Goal: Task Accomplishment & Management: Use online tool/utility

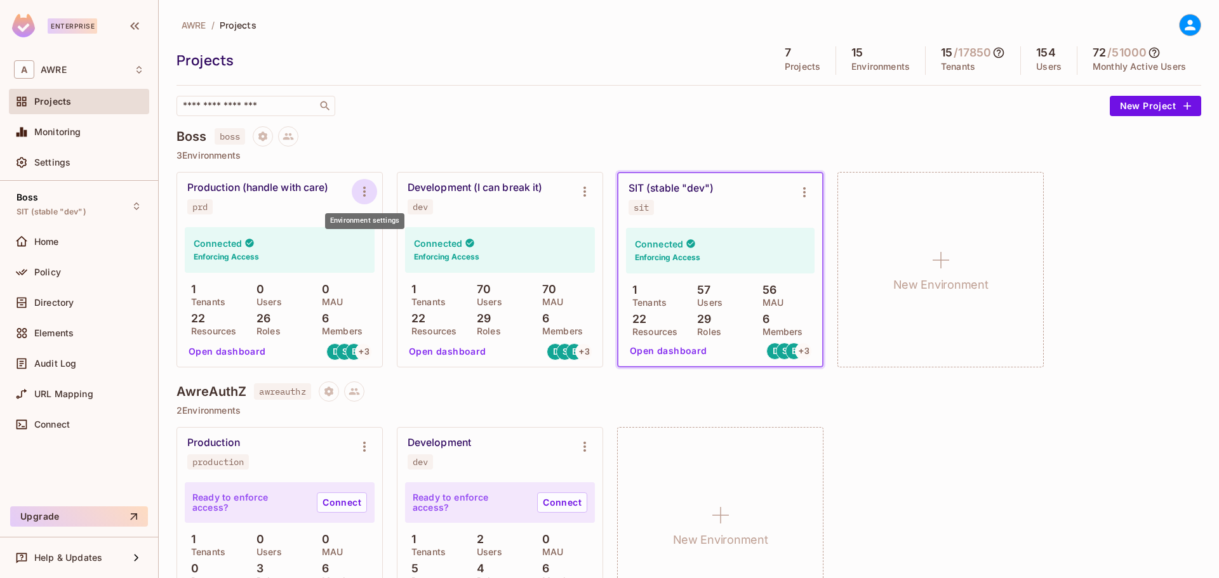
click at [359, 189] on icon "Environment settings" at bounding box center [364, 191] width 15 height 15
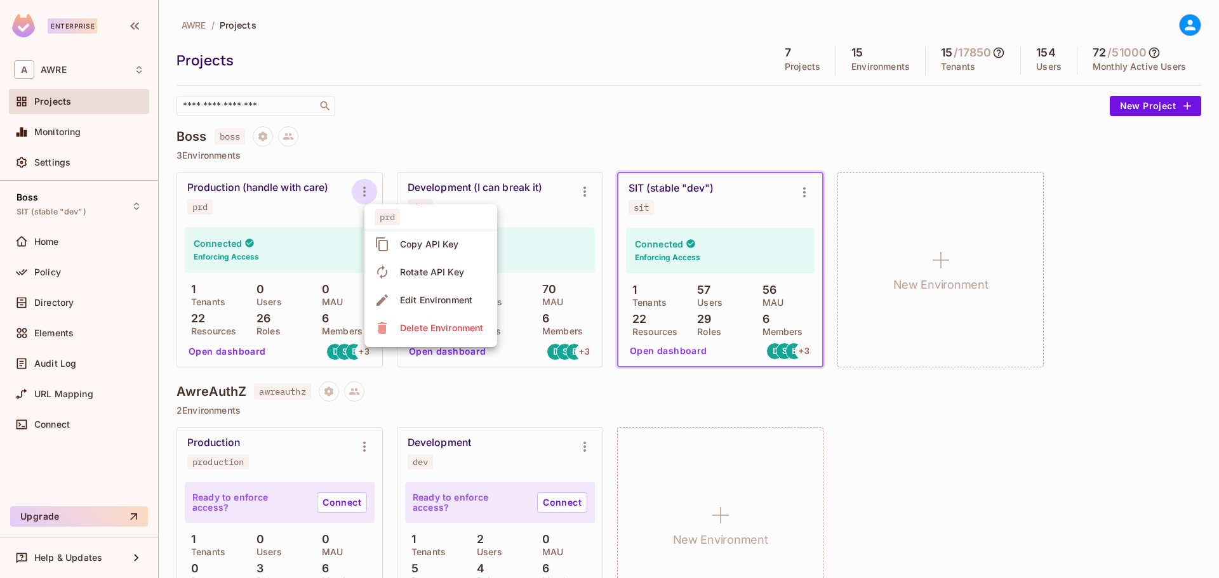
click at [432, 243] on div "Copy API Key" at bounding box center [429, 244] width 59 height 13
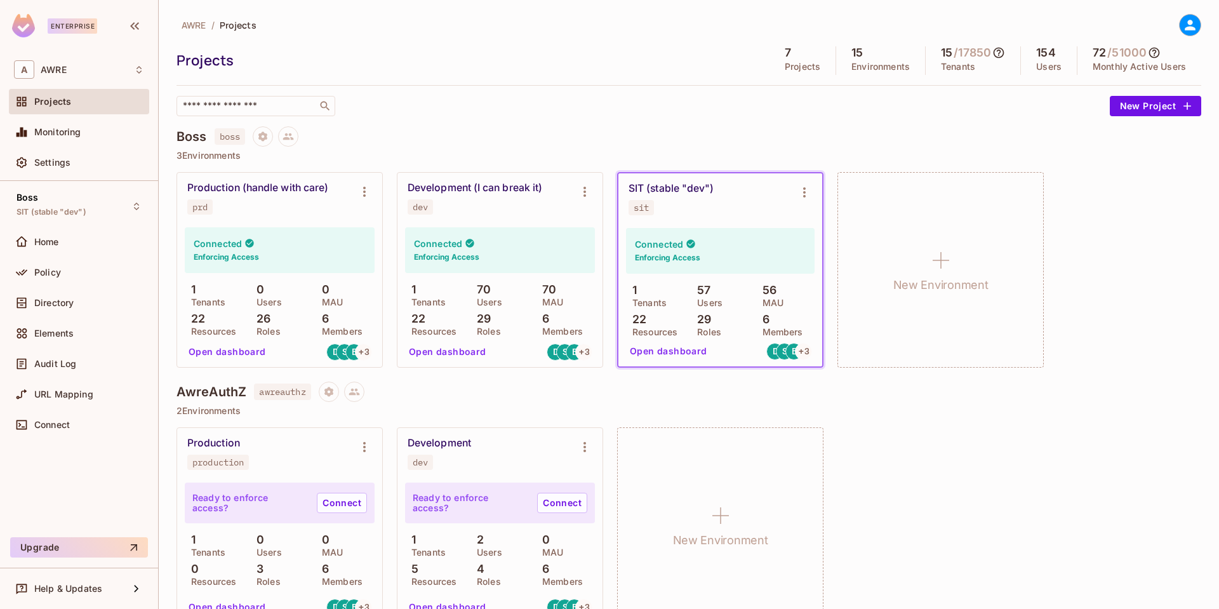
click at [691, 187] on div "SIT (stable "dev")" at bounding box center [671, 188] width 85 height 13
click at [57, 295] on div "Directory" at bounding box center [79, 302] width 130 height 15
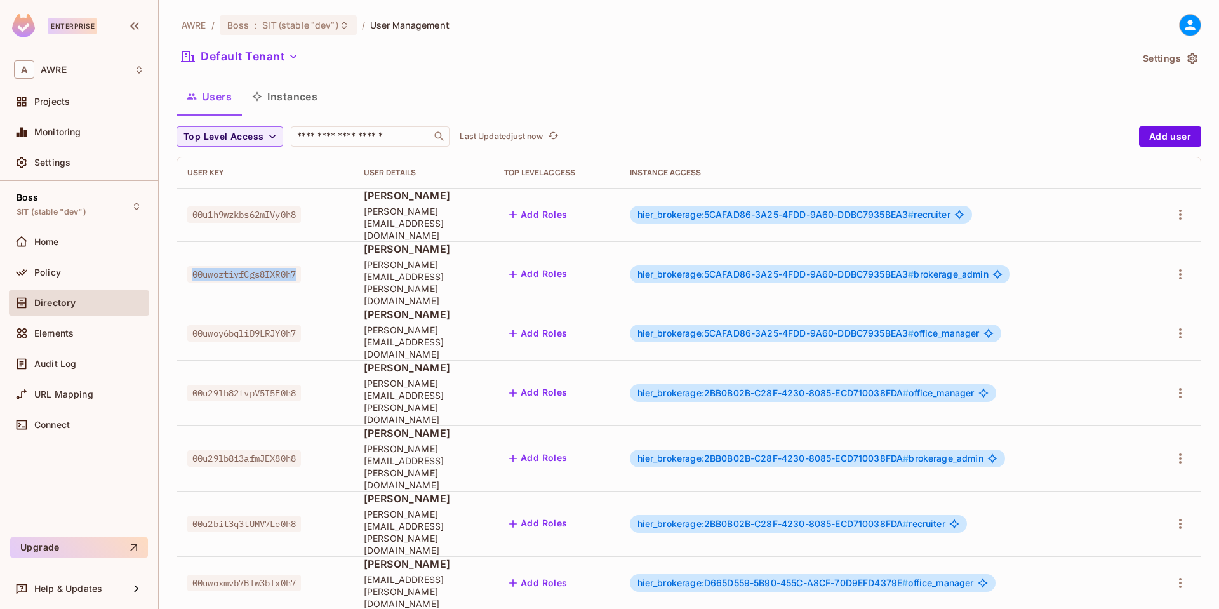
drag, startPoint x: 301, startPoint y: 251, endPoint x: 193, endPoint y: 250, distance: 108.0
click at [189, 266] on span "00uwoztiyfCgs8IXR0h7" at bounding box center [244, 274] width 114 height 17
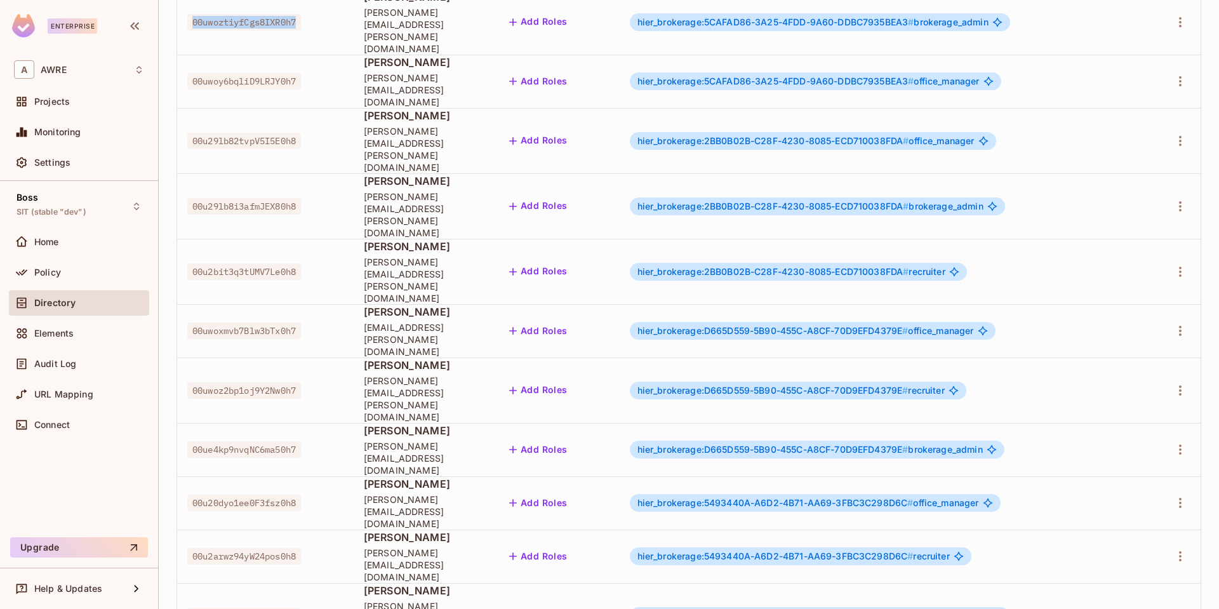
scroll to position [254, 0]
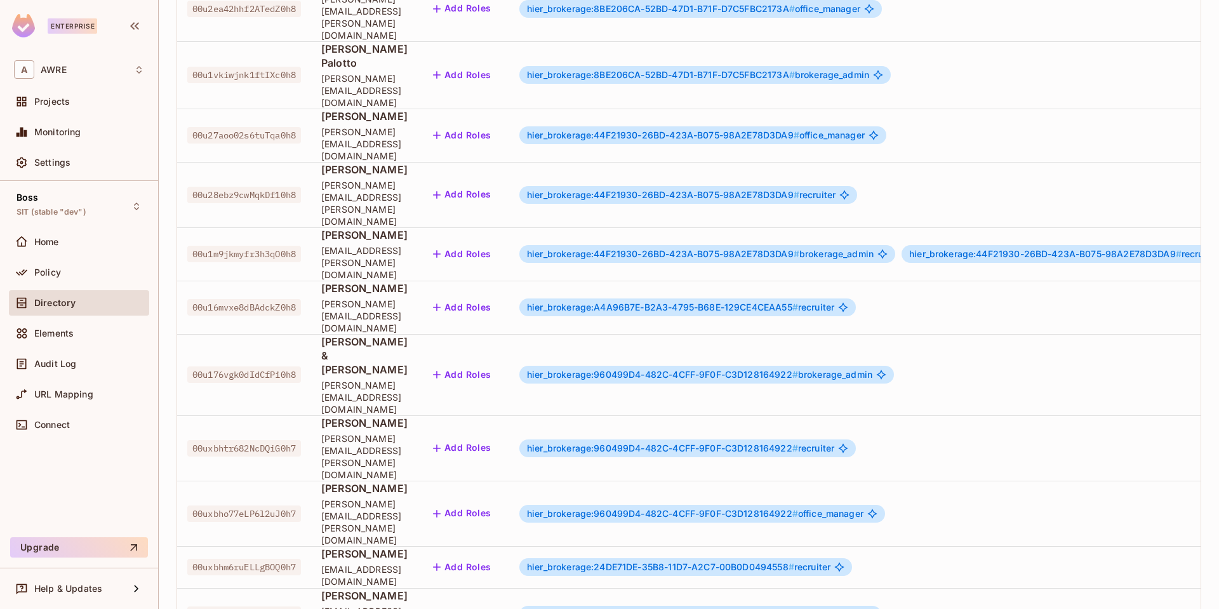
scroll to position [288, 0]
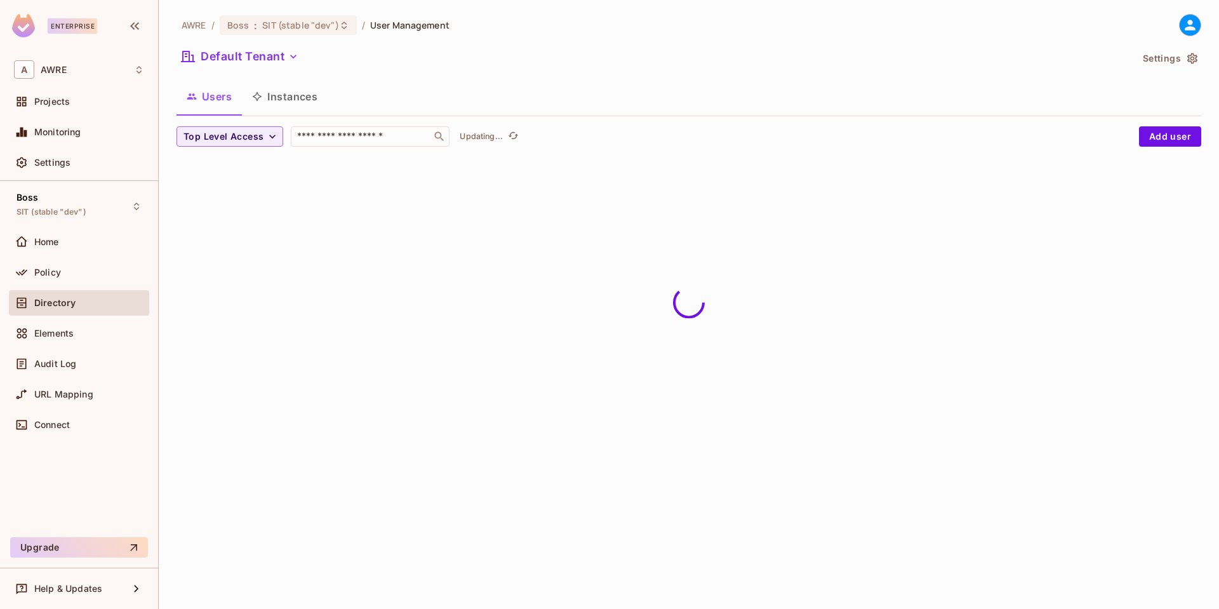
scroll to position [0, 0]
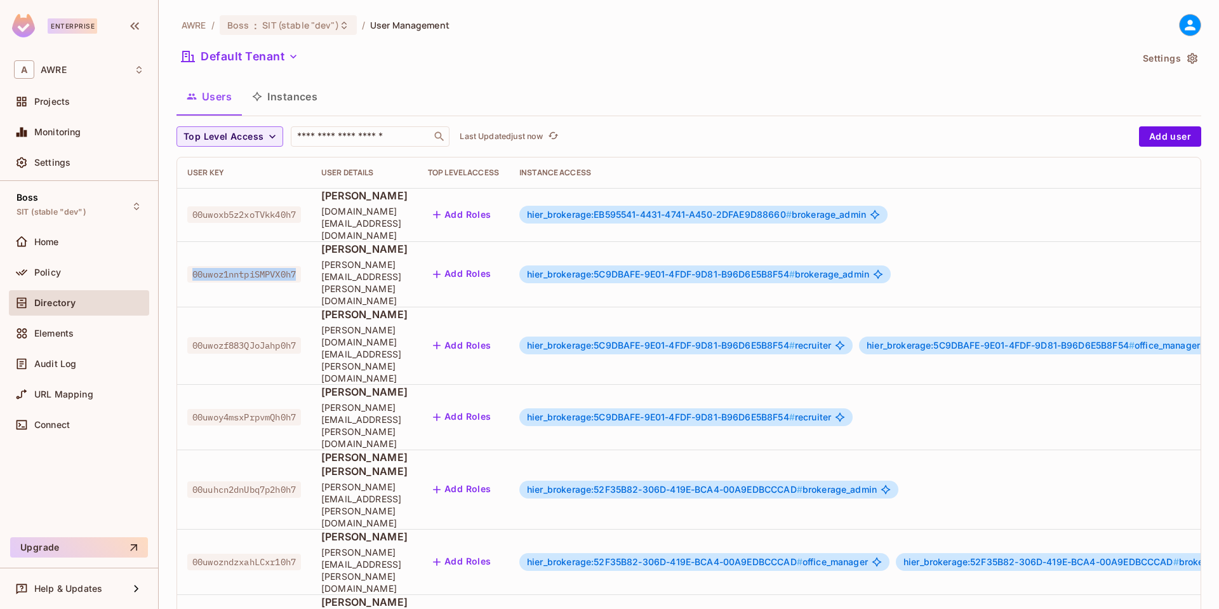
drag, startPoint x: 212, startPoint y: 376, endPoint x: 192, endPoint y: 253, distance: 124.8
click at [192, 266] on span "00uwoz1nntpiSMPVX0h7" at bounding box center [244, 274] width 114 height 17
copy span "00uwoz1nntpiSMPVX0h7"
